Goal: Task Accomplishment & Management: Use online tool/utility

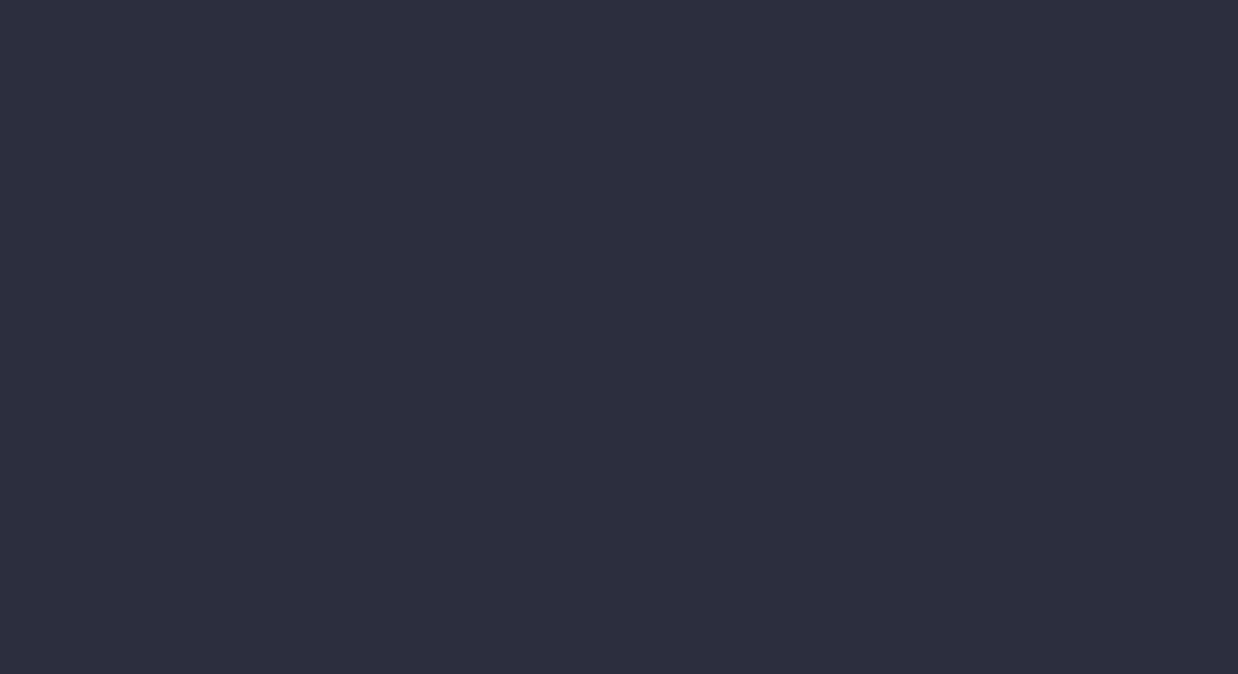
click at [65, 232] on li "Accruals & Deferrals" at bounding box center [65, 216] width 0 height 33
click at [270, 265] on li "Annual Revenue" at bounding box center [167, 248] width 205 height 33
click at [270, 232] on li "Accruals & Deferrals" at bounding box center [167, 216] width 205 height 33
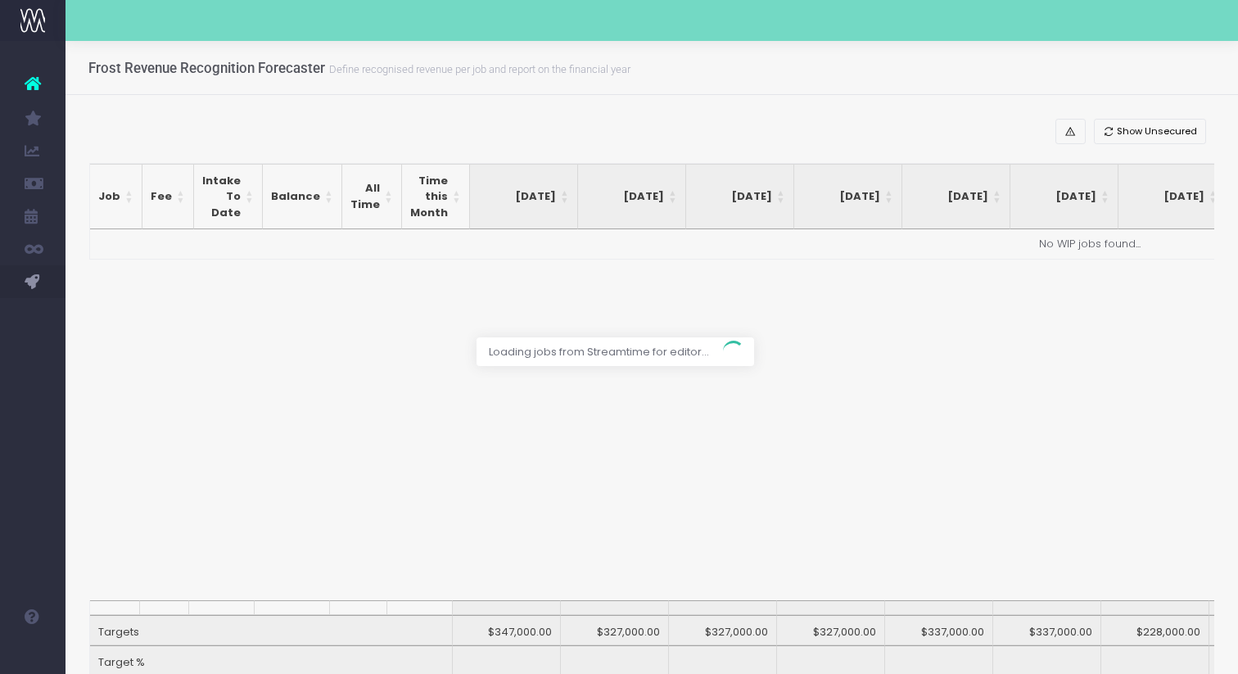
click at [1176, 83] on div at bounding box center [619, 337] width 1238 height 674
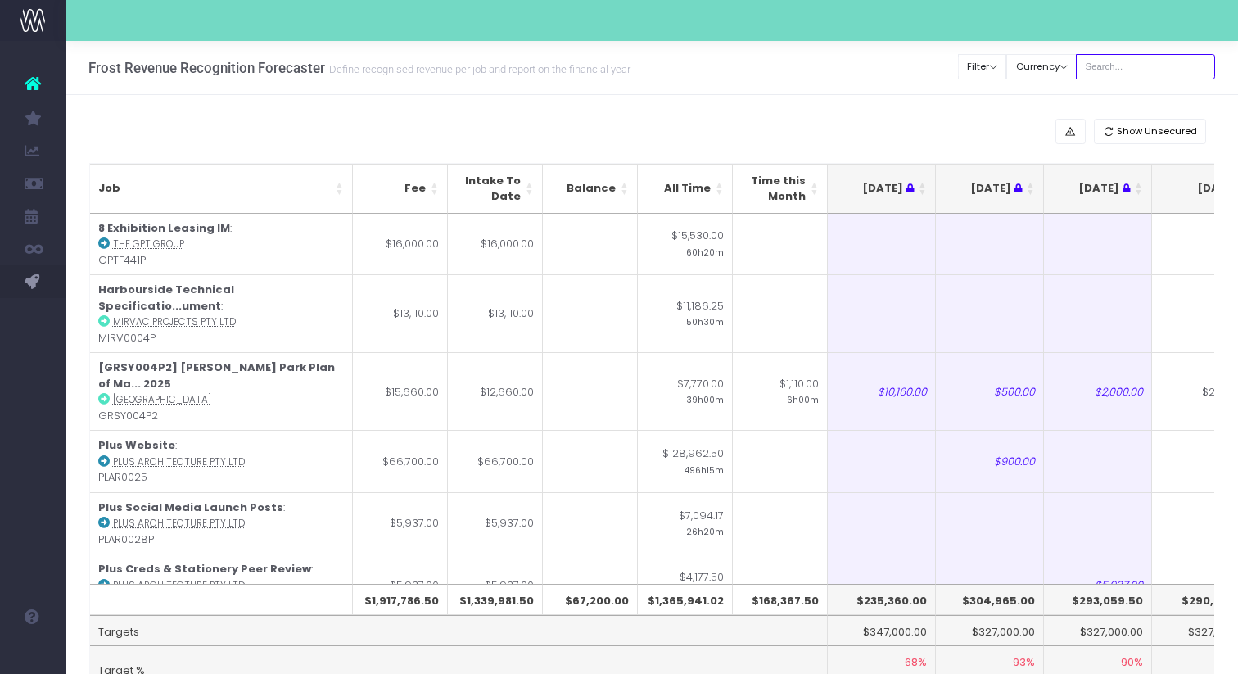
click at [1134, 72] on input "text" at bounding box center [1145, 66] width 139 height 25
type input "[PERSON_NAME]"
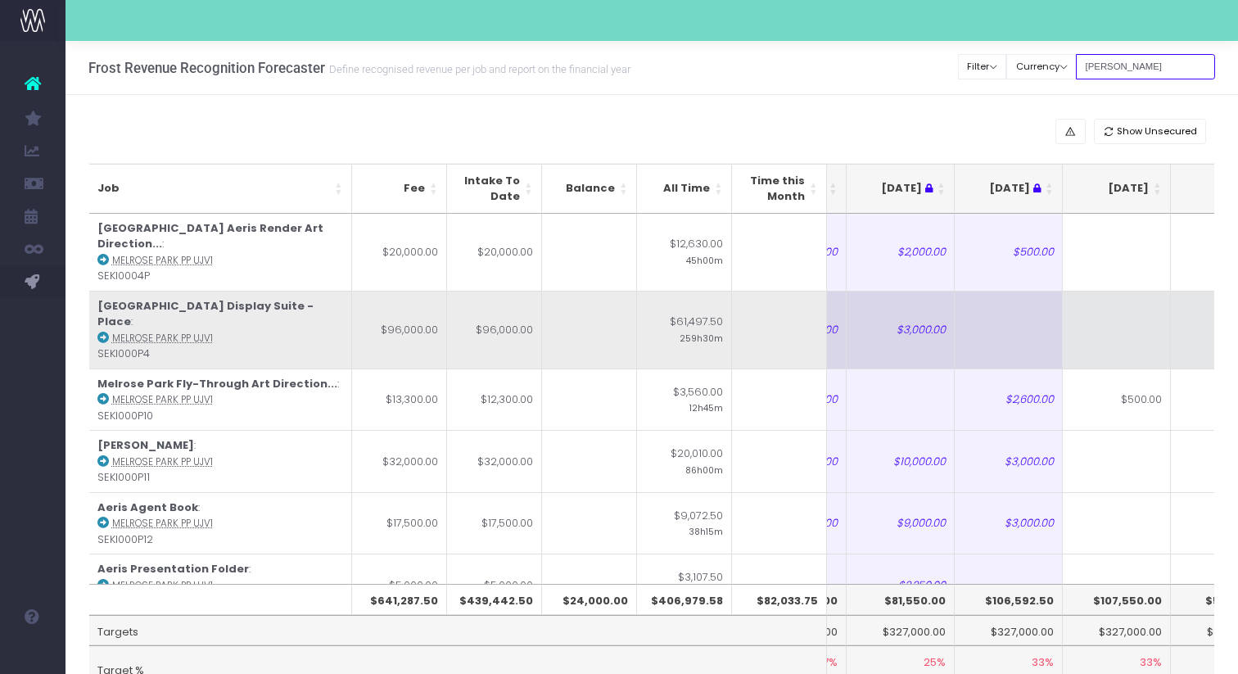
scroll to position [0, 104]
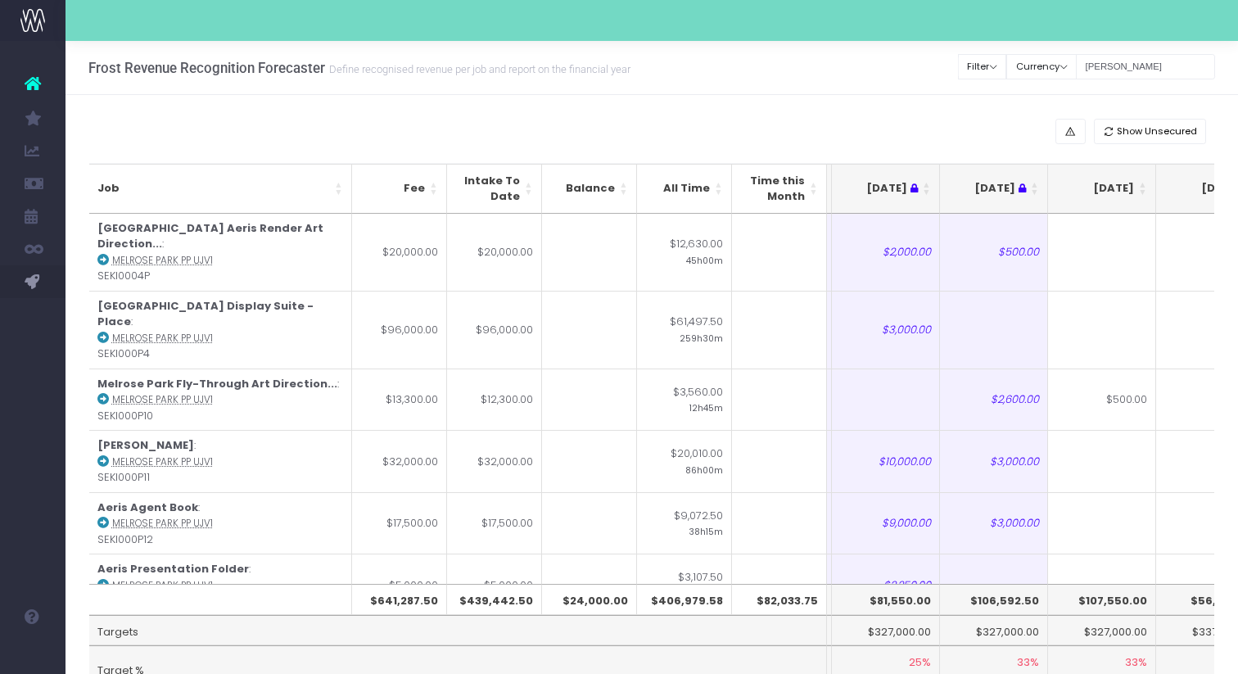
click at [1144, 192] on th "[DATE]" at bounding box center [1102, 189] width 108 height 50
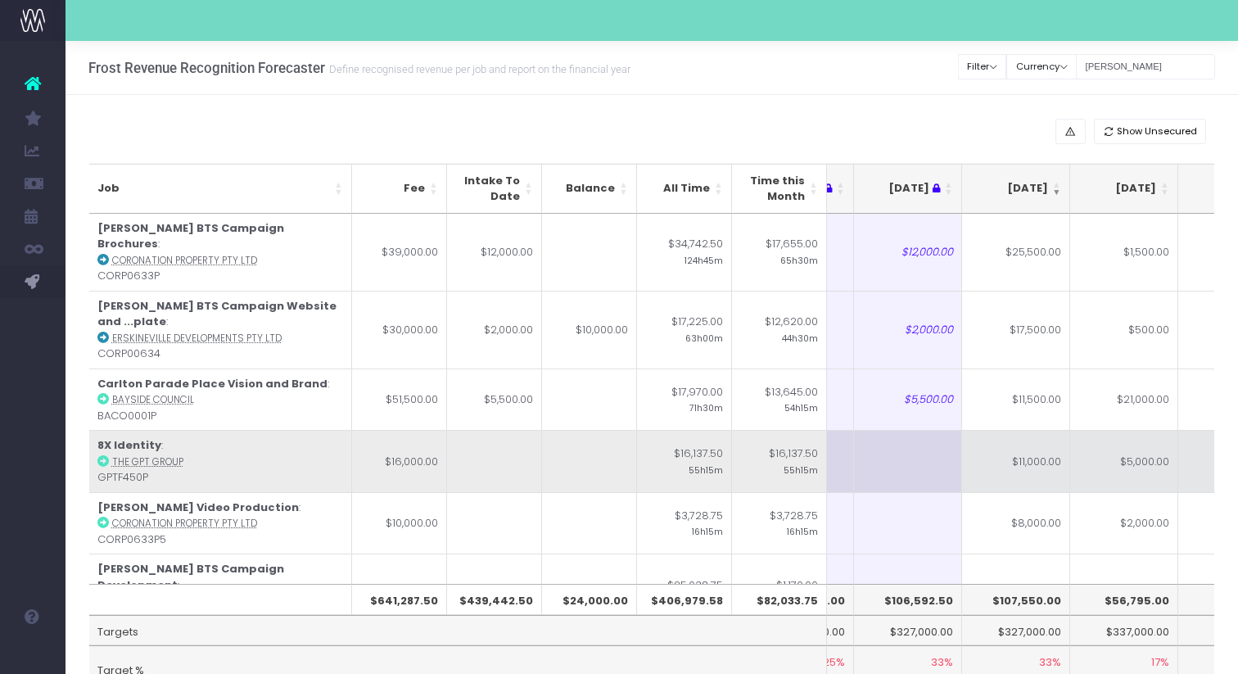
scroll to position [0, 188]
click at [1035, 439] on td "$11,000.00" at bounding box center [1017, 461] width 108 height 62
click at [1112, 435] on td "$5,000.00" at bounding box center [1125, 461] width 108 height 62
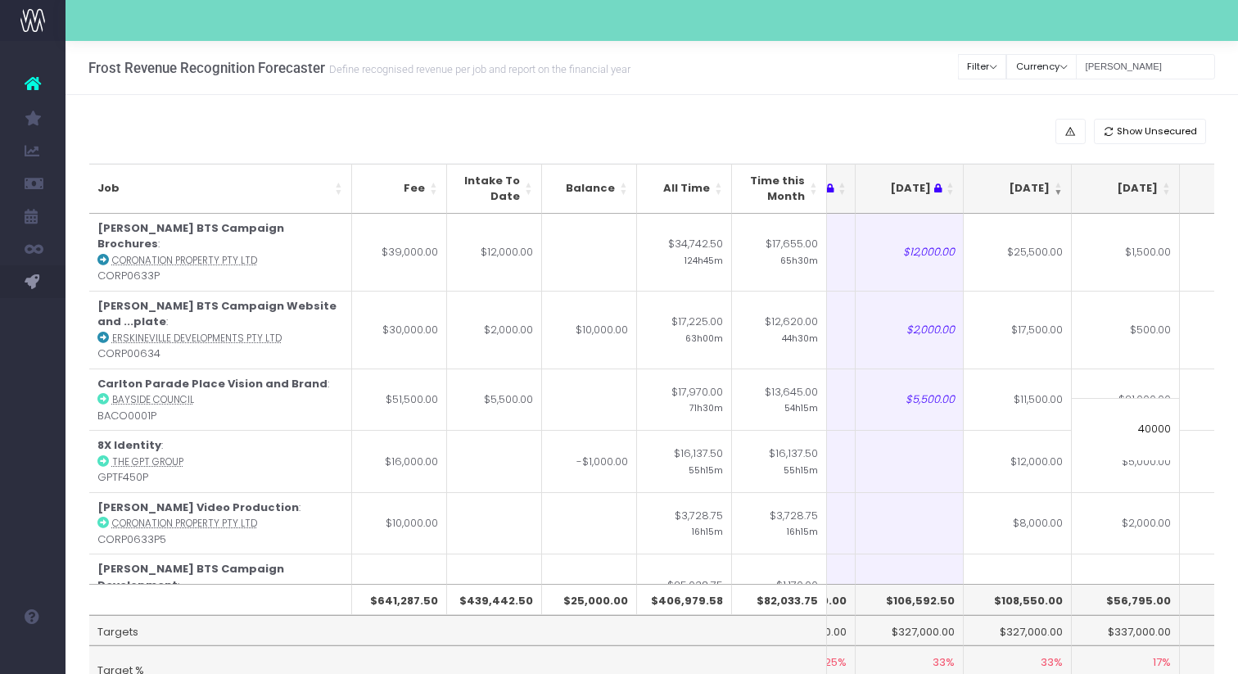
type input "4000"
